Goal: Transaction & Acquisition: Purchase product/service

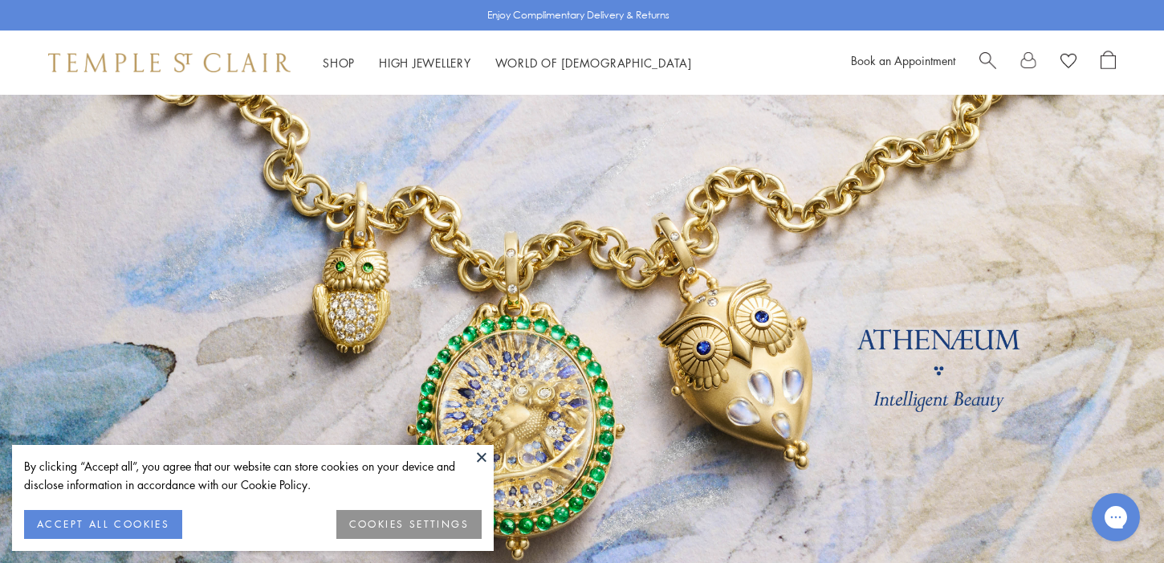
click at [134, 518] on button "ACCEPT ALL COOKIES" at bounding box center [103, 524] width 158 height 29
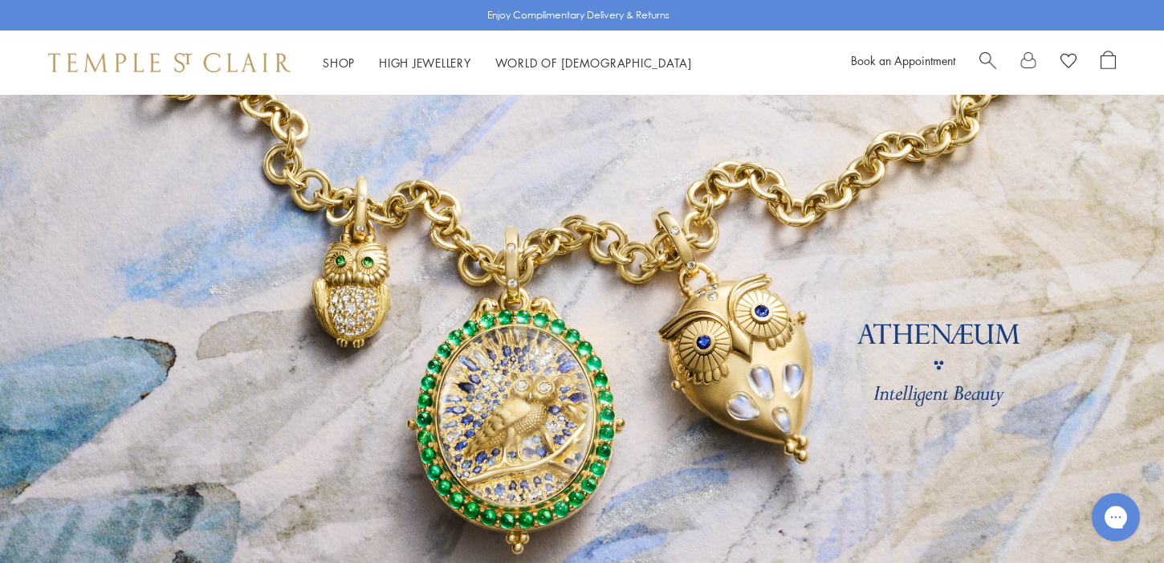
scroll to position [10, 0]
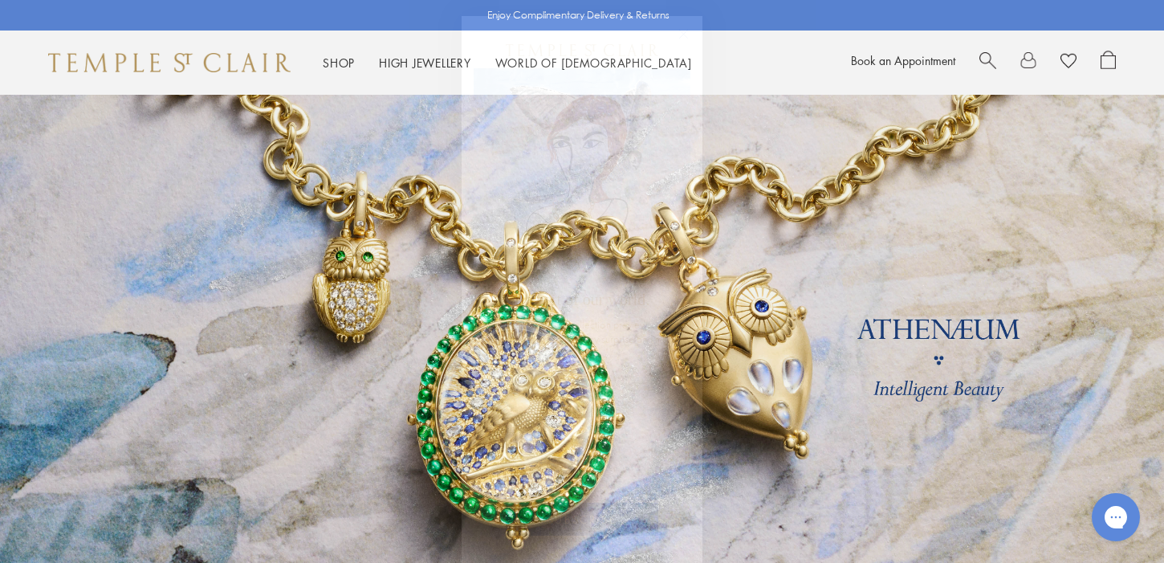
click at [685, 32] on circle "Close dialog" at bounding box center [683, 34] width 19 height 19
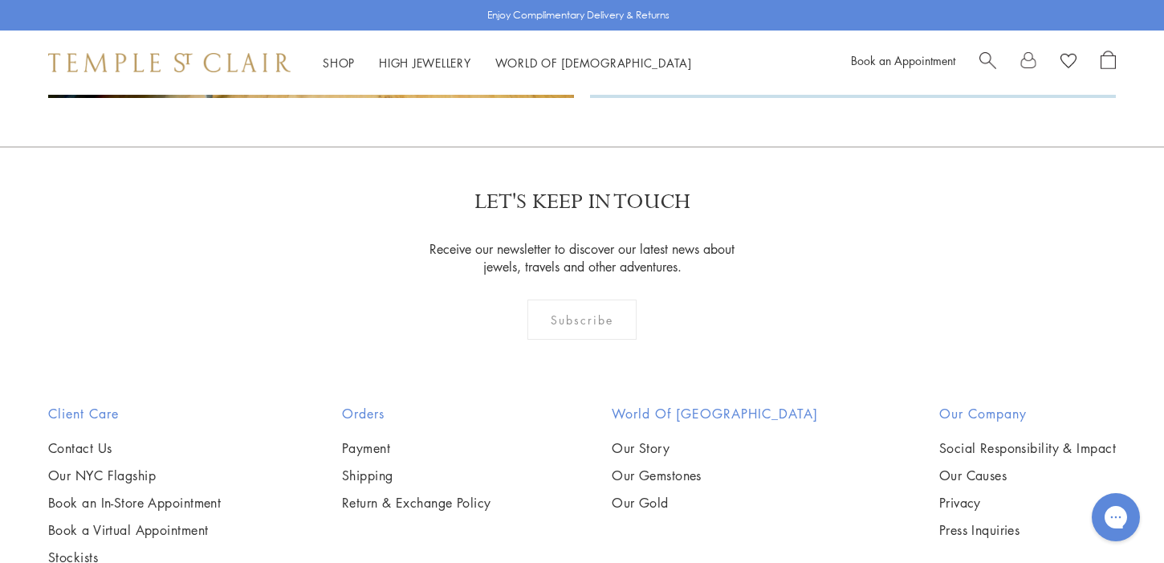
scroll to position [4379, 0]
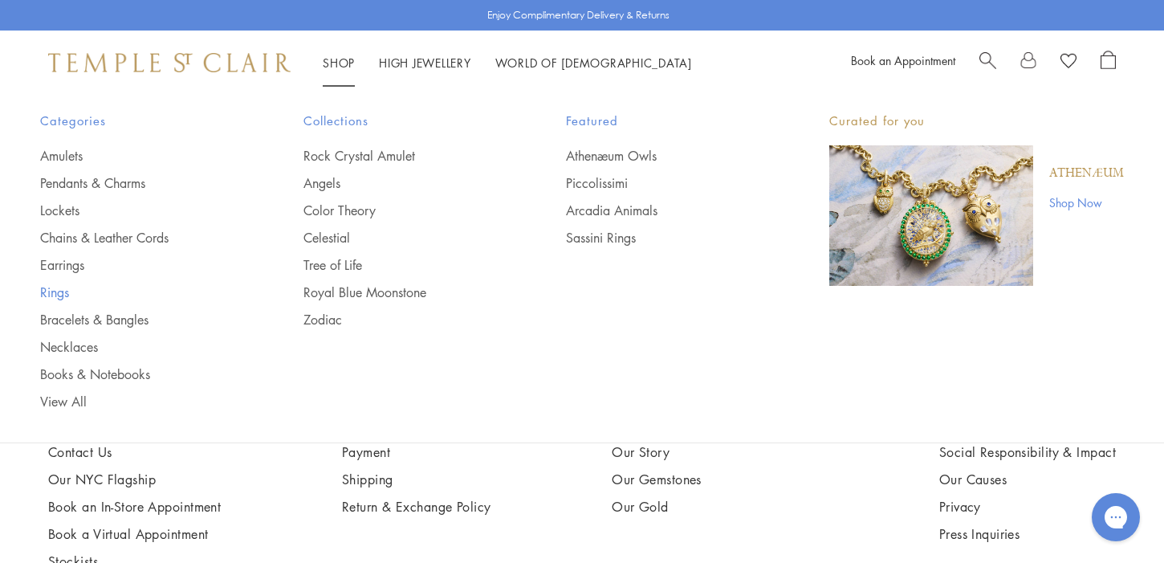
click at [56, 291] on link "Rings" at bounding box center [139, 292] width 199 height 18
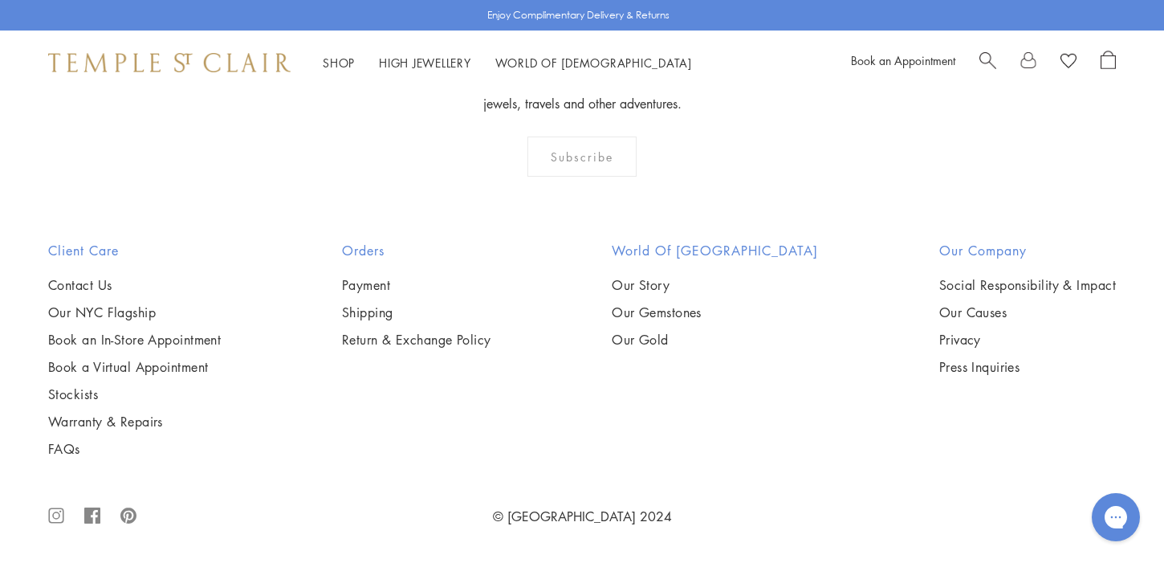
scroll to position [2847, 0]
click at [0, 0] on img at bounding box center [0, 0] width 0 height 0
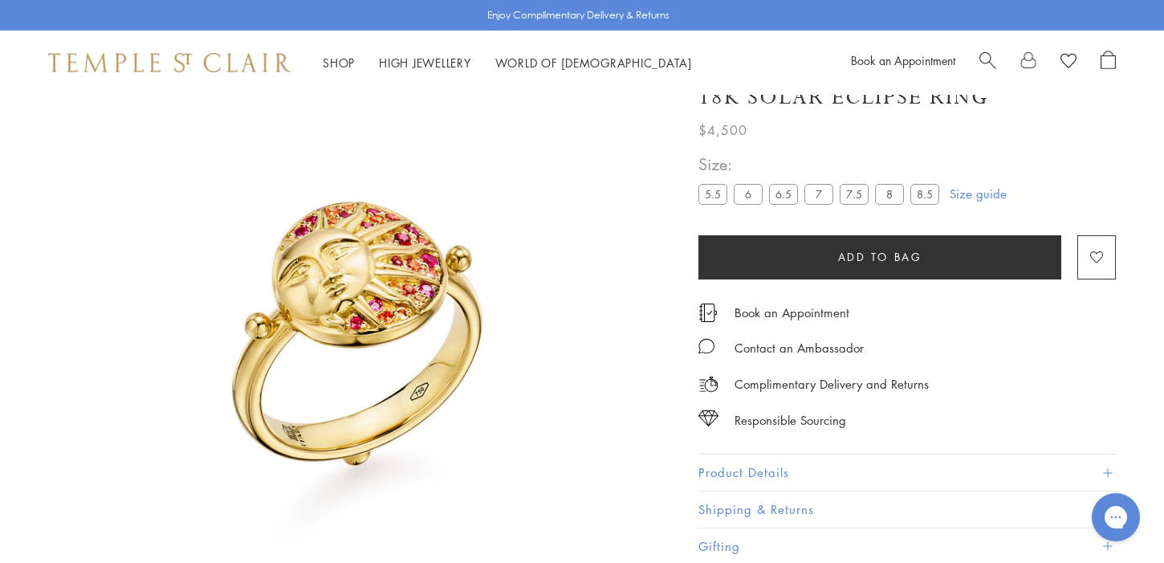
scroll to position [95, 0]
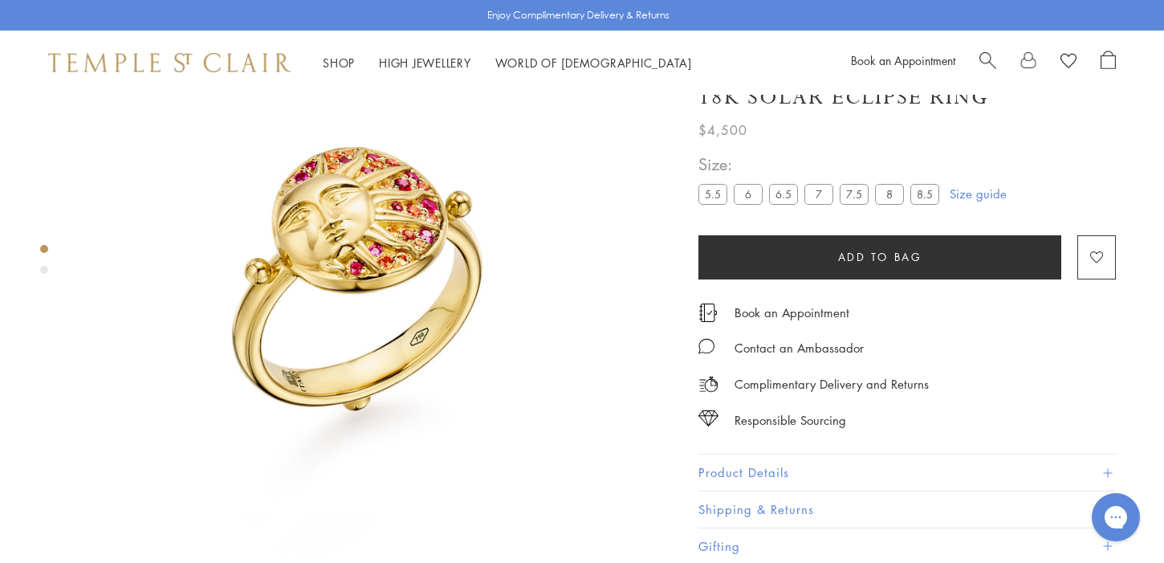
click at [343, 201] on img at bounding box center [377, 297] width 594 height 594
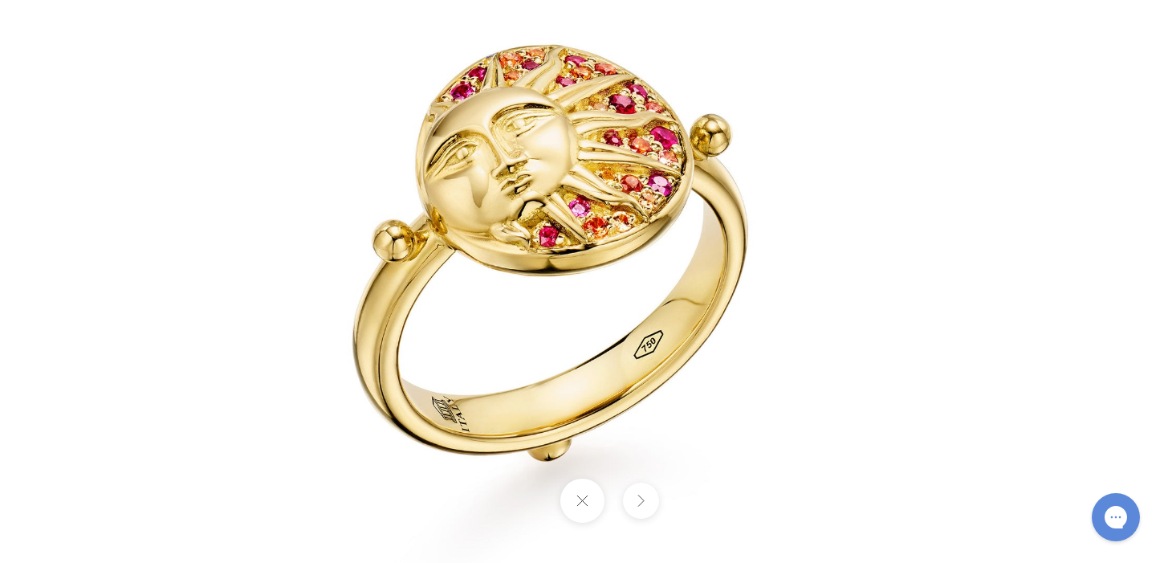
click at [500, 168] on img at bounding box center [581, 281] width 939 height 939
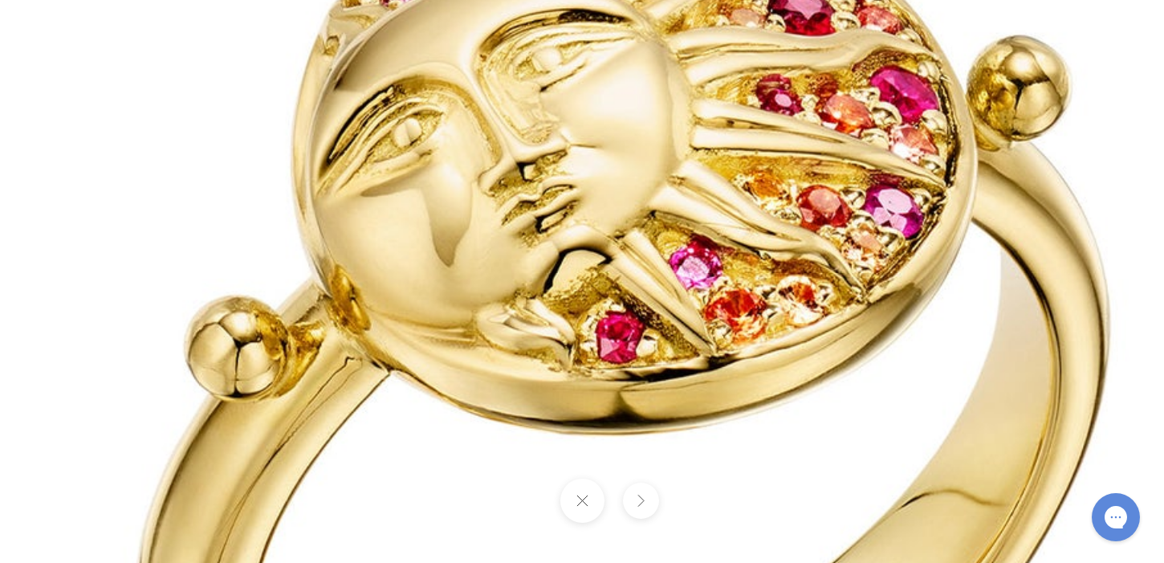
click at [693, 237] on img at bounding box center [701, 448] width 2311 height 2311
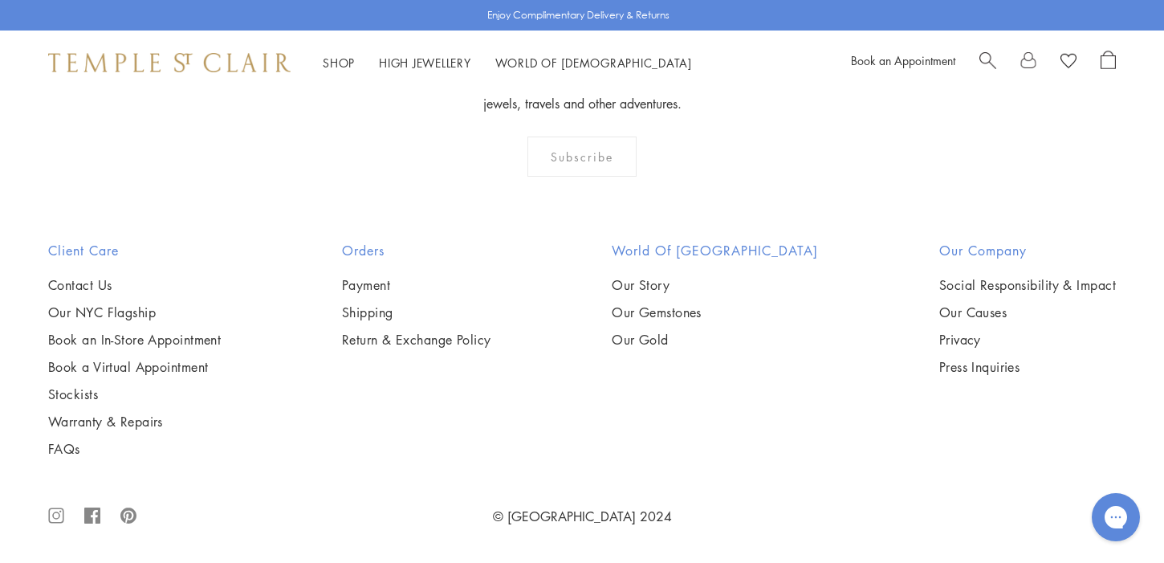
scroll to position [7086, 0]
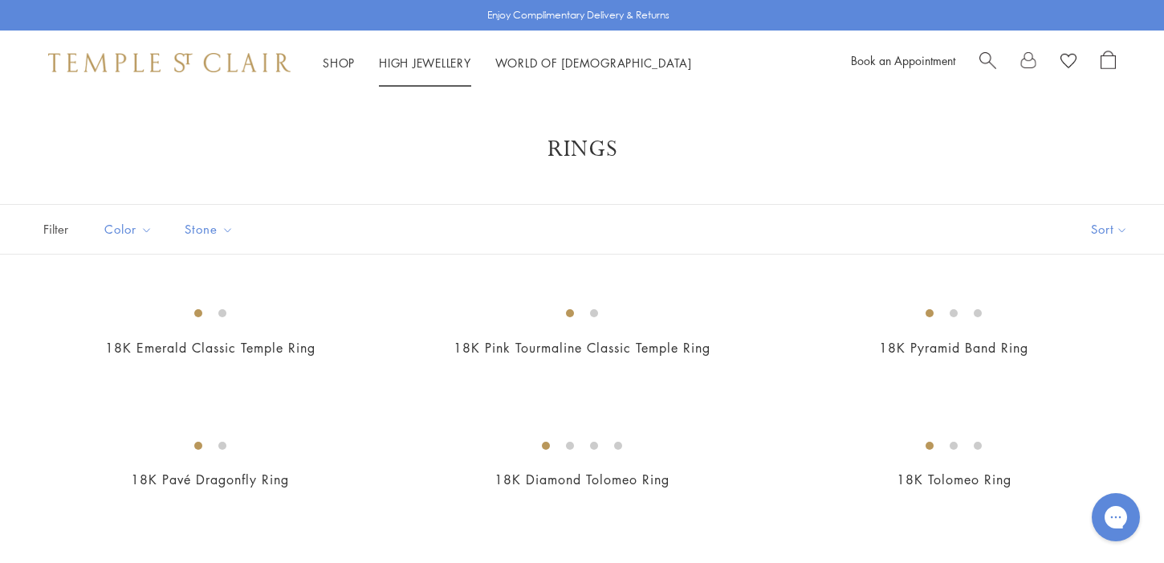
click at [404, 62] on link "High Jewellery High Jewellery" at bounding box center [425, 63] width 92 height 16
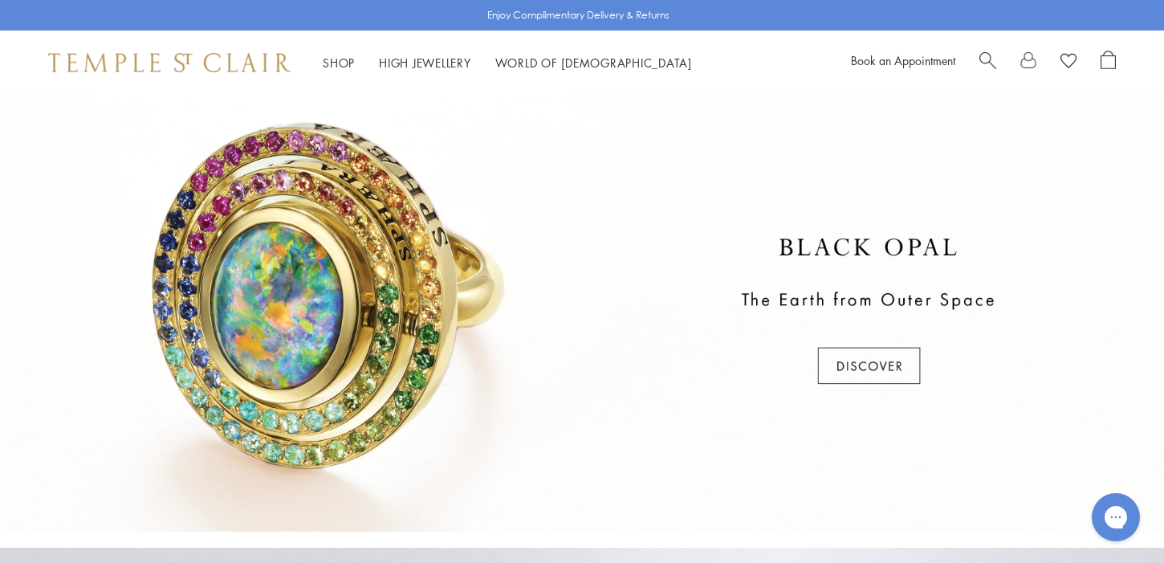
scroll to position [461, 0]
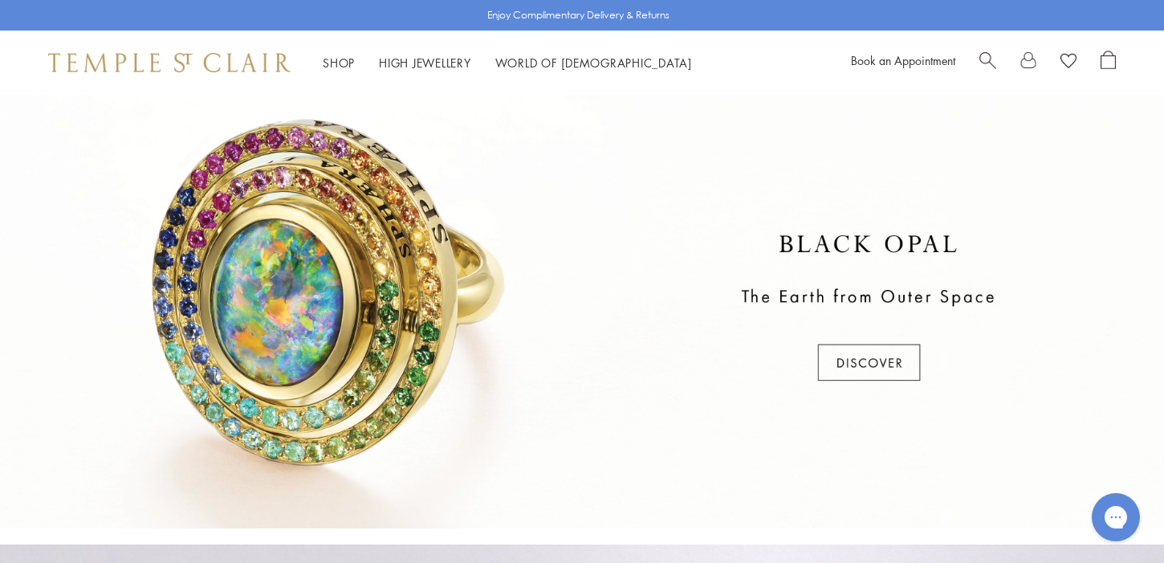
click at [311, 273] on div at bounding box center [582, 308] width 1164 height 439
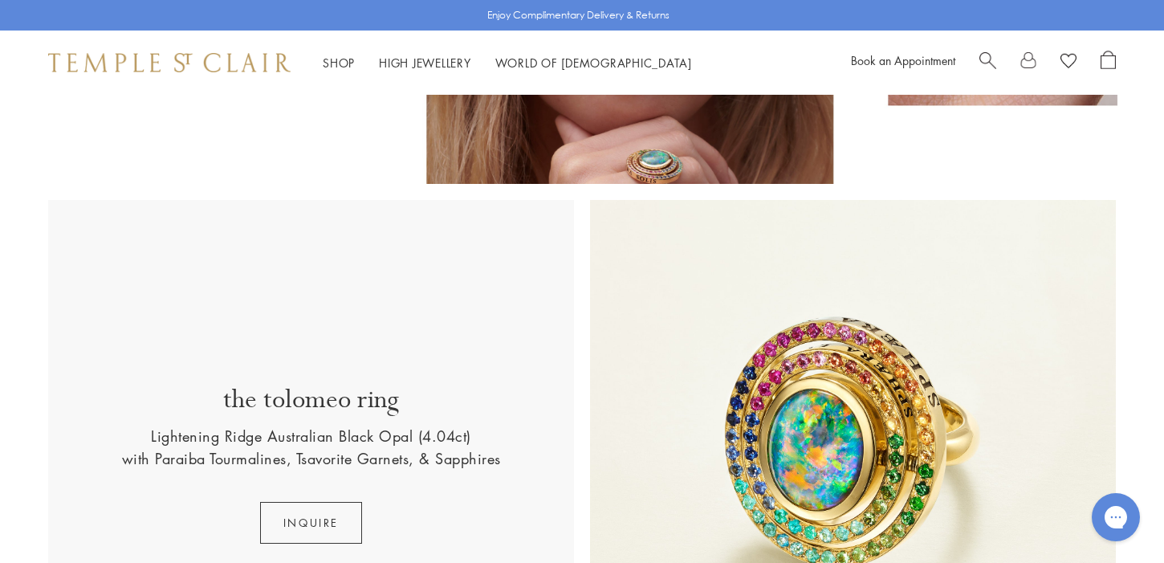
scroll to position [226, 0]
